Goal: Information Seeking & Learning: Learn about a topic

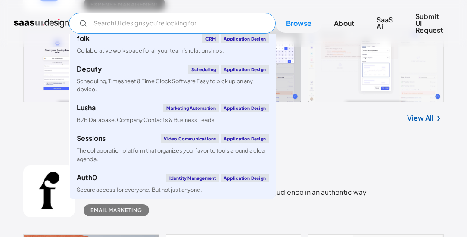
scroll to position [320, 0]
click at [340, 142] on div "baremetrics Metrics, dunning, and engagement tools for SaaS & subscription busi…" at bounding box center [233, 45] width 421 height 206
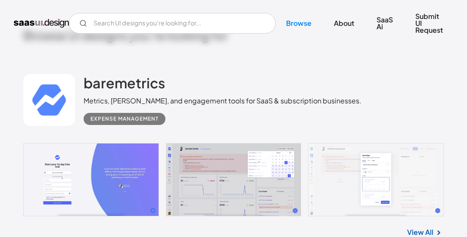
scroll to position [197, 0]
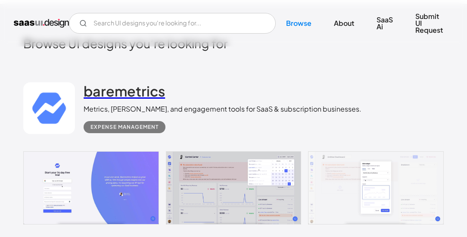
click at [123, 92] on h2 "baremetrics" at bounding box center [124, 90] width 81 height 17
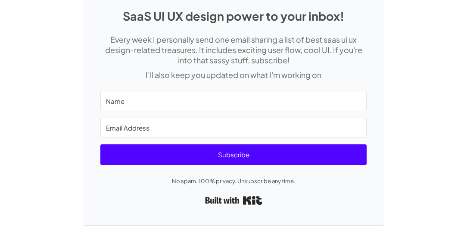
scroll to position [2232, 0]
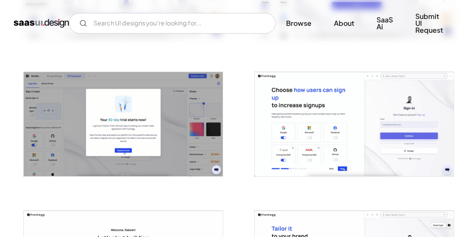
scroll to position [1527, 0]
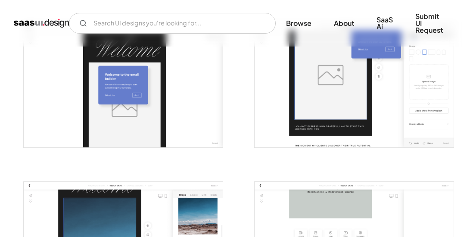
scroll to position [542, 0]
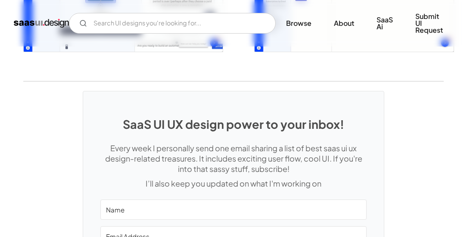
scroll to position [1946, 0]
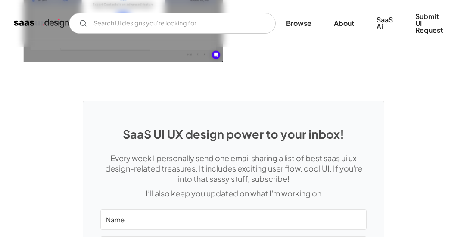
scroll to position [1749, 0]
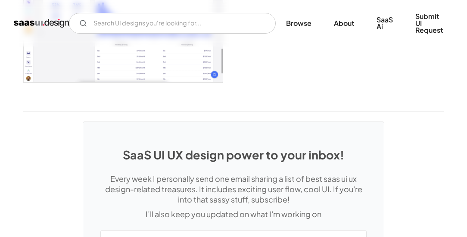
scroll to position [1552, 0]
